Goal: Information Seeking & Learning: Learn about a topic

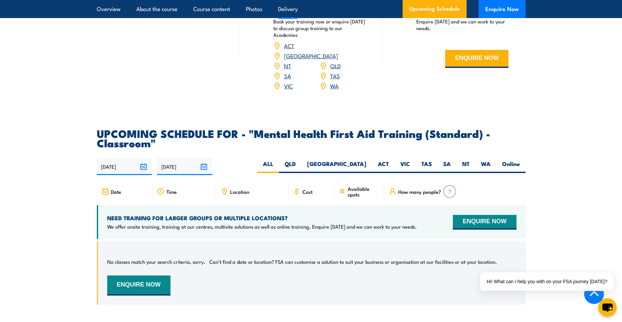
scroll to position [1072, 0]
click at [315, 198] on div "Cost" at bounding box center [311, 192] width 46 height 16
click at [304, 195] on span "Cost" at bounding box center [308, 192] width 10 height 6
click at [411, 171] on label "VIC" at bounding box center [405, 166] width 21 height 13
click at [411, 165] on input "VIC" at bounding box center [412, 162] width 4 height 4
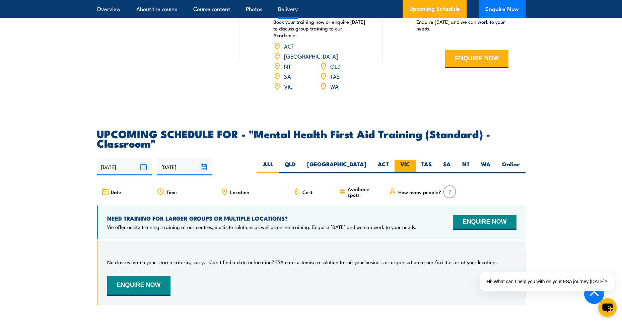
radio input "true"
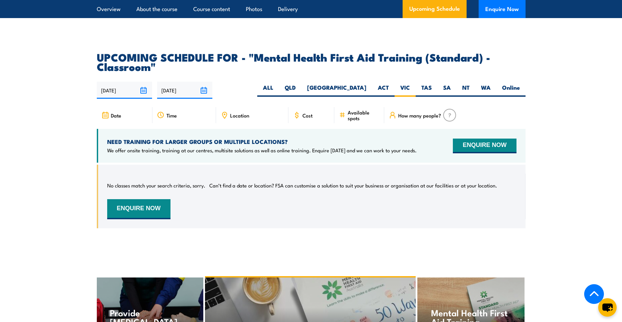
scroll to position [1073, 0]
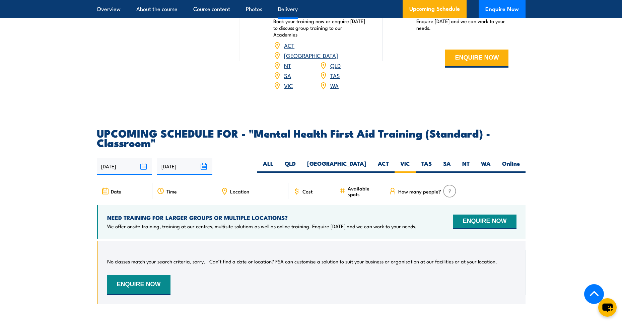
click at [116, 194] on span "Date" at bounding box center [116, 192] width 10 height 6
drag, startPoint x: 150, startPoint y: 197, endPoint x: 164, endPoint y: 197, distance: 13.7
click at [156, 197] on div "Date Time Location Cost" at bounding box center [311, 194] width 429 height 22
drag, startPoint x: 171, startPoint y: 197, endPoint x: 178, endPoint y: 196, distance: 7.4
click at [178, 196] on div "Time" at bounding box center [184, 191] width 64 height 16
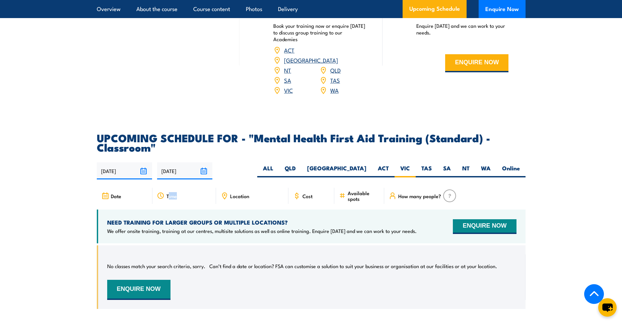
scroll to position [1106, 0]
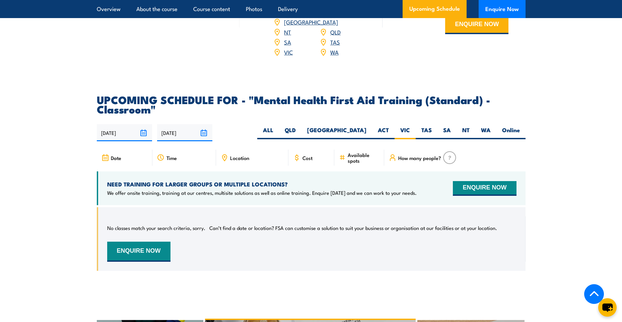
click at [318, 172] on div "Date Time Location Cost" at bounding box center [311, 161] width 429 height 22
click at [450, 164] on img at bounding box center [449, 157] width 13 height 13
click at [315, 166] on div "Cost" at bounding box center [311, 158] width 46 height 16
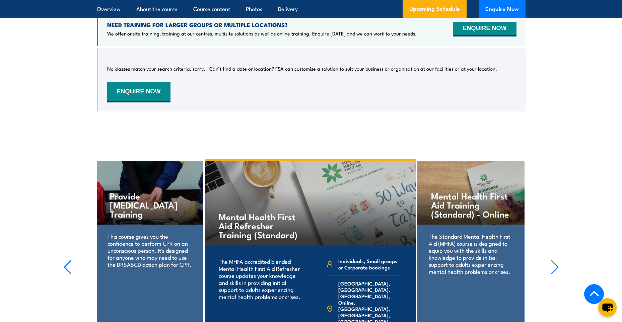
scroll to position [1167, 0]
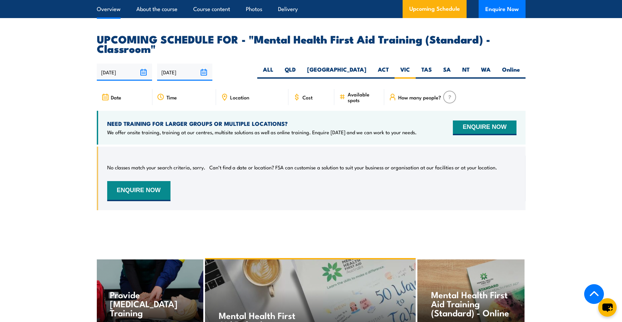
click at [113, 10] on link "Overview" at bounding box center [109, 9] width 24 height 18
